Goal: Navigation & Orientation: Find specific page/section

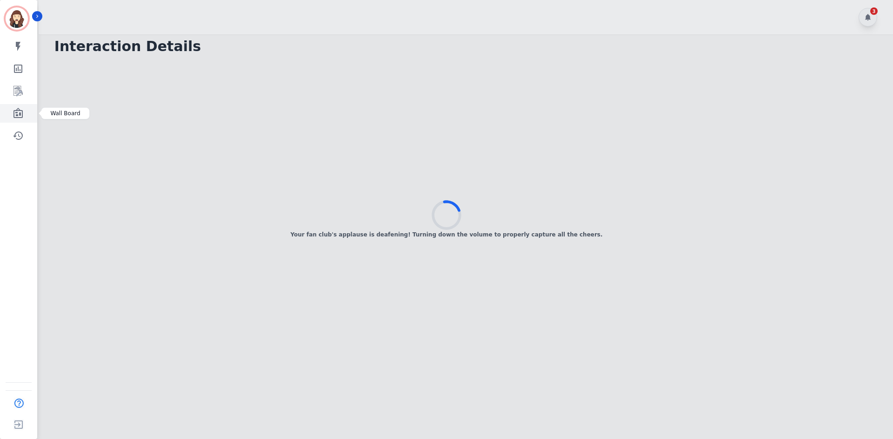
click at [15, 117] on icon "Sidebar" at bounding box center [17, 113] width 9 height 10
